Goal: Task Accomplishment & Management: Manage account settings

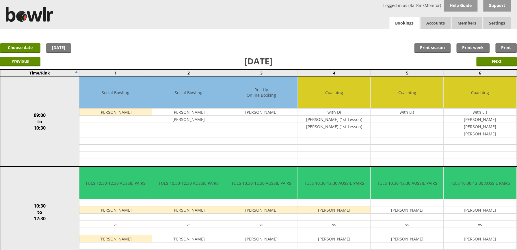
click at [402, 26] on link "Bookings" at bounding box center [405, 23] width 30 height 12
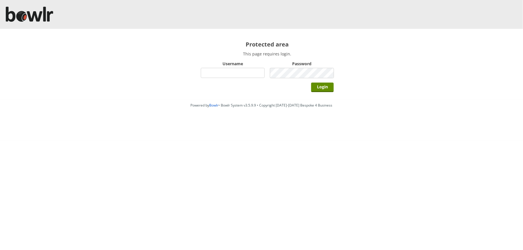
click at [240, 75] on input "Username" at bounding box center [233, 73] width 64 height 10
type input "hornseaindoorbowlsclub"
click at [311, 83] on input "Login" at bounding box center [322, 88] width 23 height 10
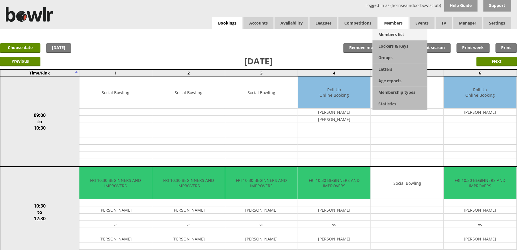
click at [399, 31] on link "Members list" at bounding box center [400, 35] width 55 height 12
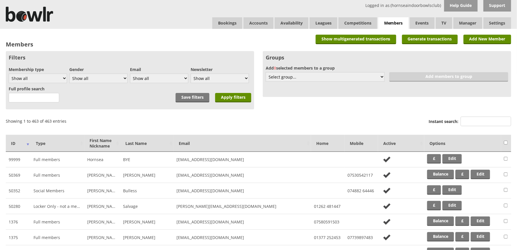
click at [471, 116] on div "Instant search:" at bounding box center [470, 122] width 82 height 14
click at [474, 117] on input "Instant search:" at bounding box center [486, 122] width 51 height 10
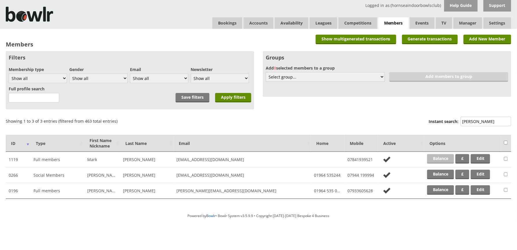
type input "evans"
click at [442, 154] on link "Balance" at bounding box center [440, 159] width 27 height 10
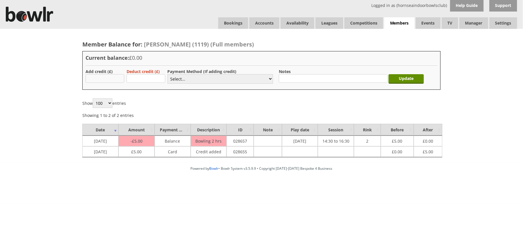
click at [114, 75] on input "text" at bounding box center [105, 78] width 39 height 9
type input "5.00"
click at [231, 77] on select "Select... Cash Card Cheque Bank Transfer Other Member Card Gift Voucher Balance" at bounding box center [220, 79] width 105 height 10
select select "1"
click at [168, 74] on select "Select... Cash Card Cheque Bank Transfer Other Member Card Gift Voucher Balance" at bounding box center [220, 79] width 105 height 10
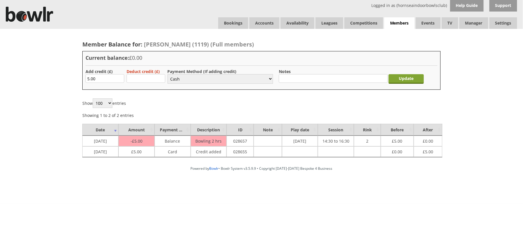
click at [412, 74] on input "Update" at bounding box center [406, 79] width 35 height 10
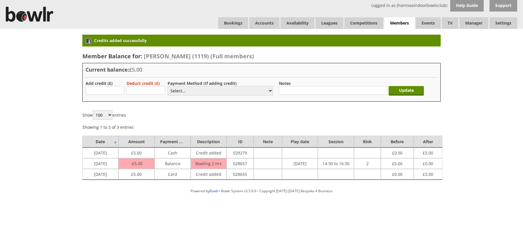
click at [233, 24] on link "Bookings" at bounding box center [233, 23] width 30 height 12
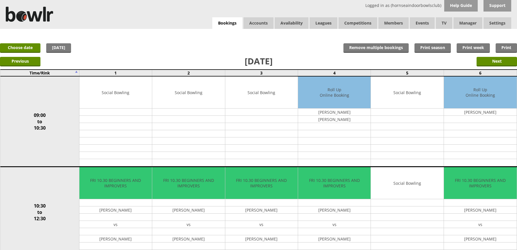
scroll to position [231, 0]
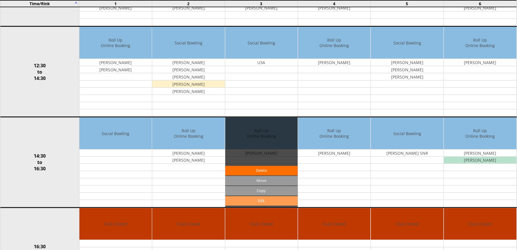
click at [271, 203] on link "Edit" at bounding box center [261, 202] width 73 height 10
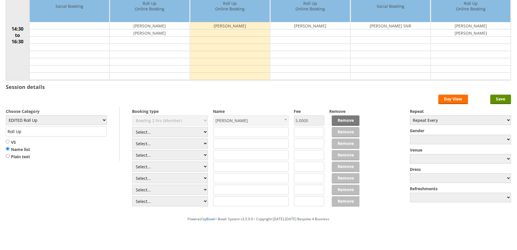
scroll to position [77, 0]
select select "1_50"
click at [132, 128] on select "Select... Club Competition (Member) Club Competition (Visitor) National (Member…" at bounding box center [170, 132] width 76 height 10
type input "EDITED Roll Up"
type input "5.0000"
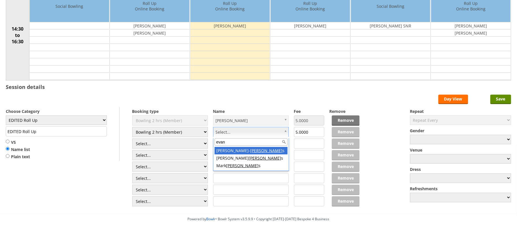
type input "evans"
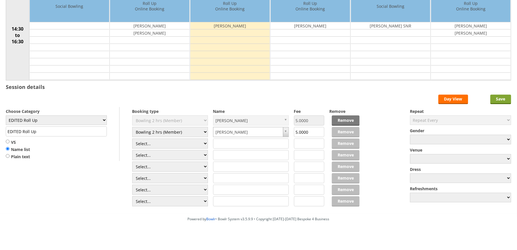
click at [491, 102] on input "Save" at bounding box center [501, 100] width 21 height 10
click at [492, 102] on input "Save" at bounding box center [501, 100] width 21 height 10
